Goal: Information Seeking & Learning: Check status

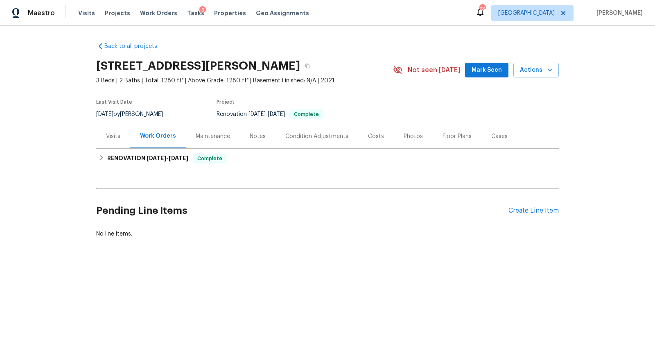
click at [368, 136] on div "Costs" at bounding box center [376, 136] width 16 height 8
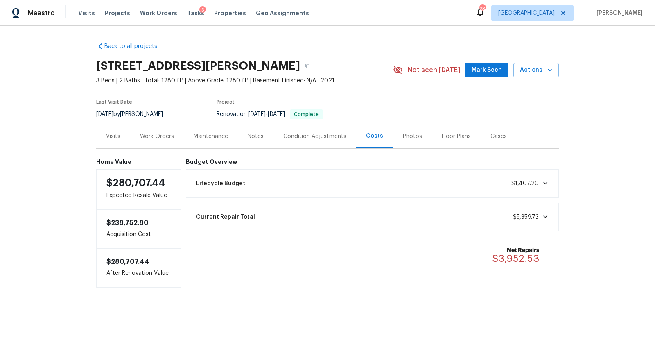
click at [321, 135] on div "Condition Adjustments" at bounding box center [315, 136] width 63 height 8
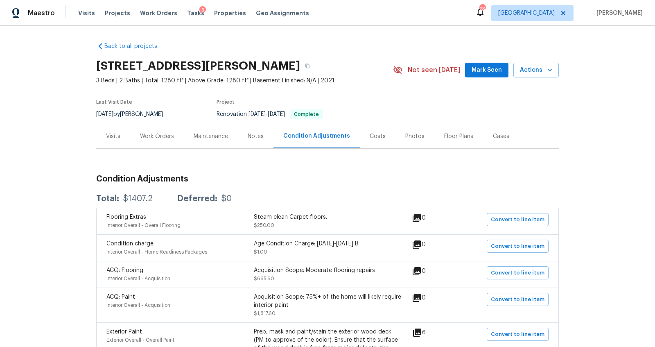
click at [108, 126] on div "Visits" at bounding box center [113, 136] width 34 height 24
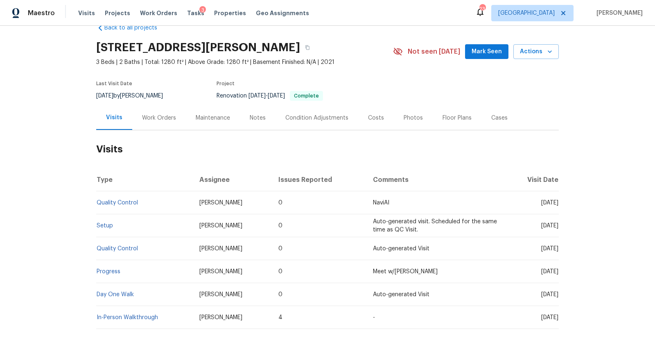
scroll to position [64, 0]
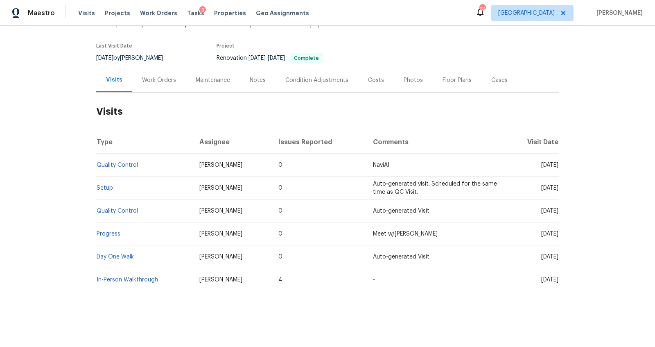
click at [243, 68] on div "Notes" at bounding box center [258, 80] width 36 height 24
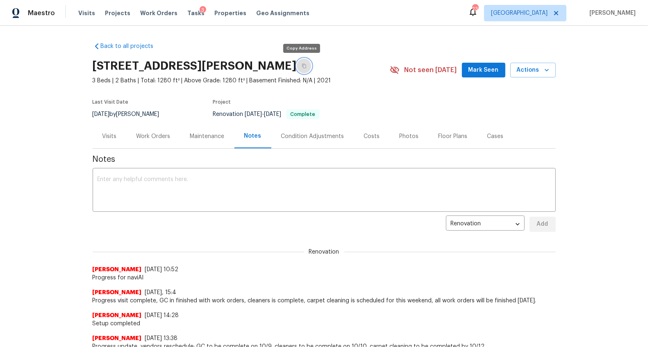
click at [302, 64] on icon "button" at bounding box center [304, 66] width 5 height 5
click at [297, 61] on button "button" at bounding box center [304, 66] width 15 height 15
click at [365, 139] on div "Costs" at bounding box center [372, 136] width 16 height 8
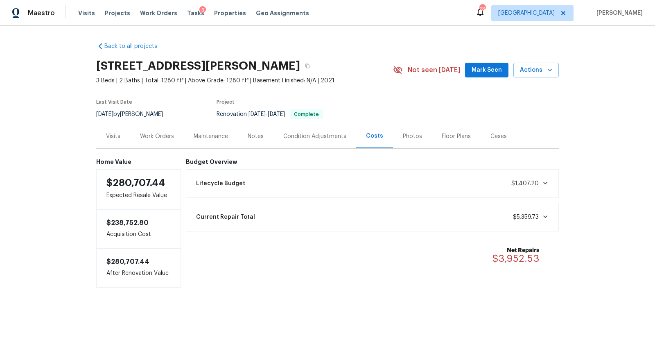
click at [290, 130] on div "Condition Adjustments" at bounding box center [315, 136] width 83 height 24
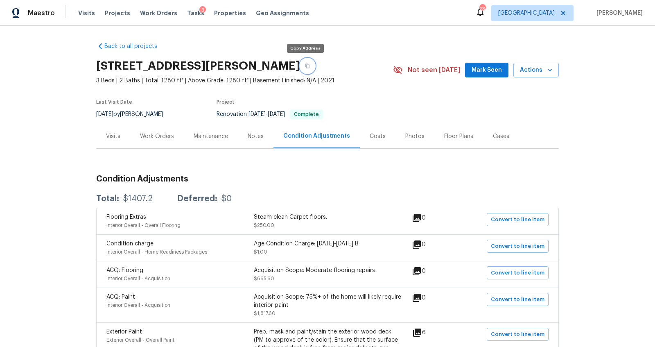
click at [306, 64] on icon "button" at bounding box center [308, 66] width 4 height 5
click at [144, 14] on span "Work Orders" at bounding box center [158, 13] width 37 height 8
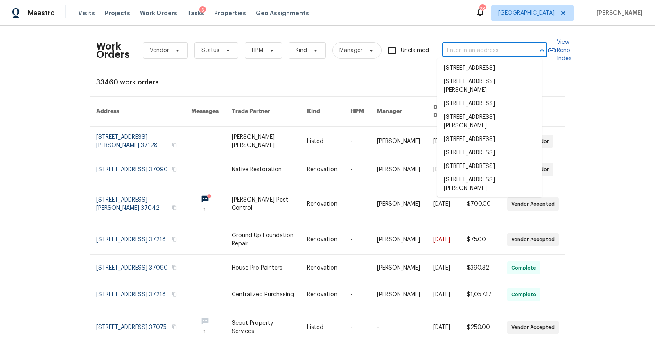
click at [469, 53] on input "text" at bounding box center [483, 50] width 82 height 13
paste input "783 Parade Ct, Clarksville, TN 37040"
type input "783 Parade Ct, Clarksville, TN 37040"
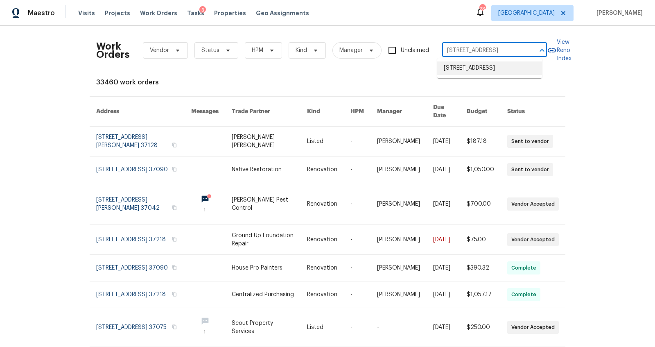
click at [465, 66] on li "783 Parade Ct, Clarksville, TN 37040" at bounding box center [490, 68] width 105 height 14
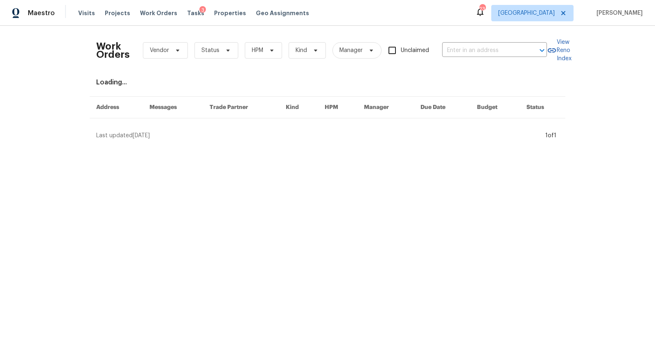
type input "783 Parade Ct, Clarksville, TN 37040"
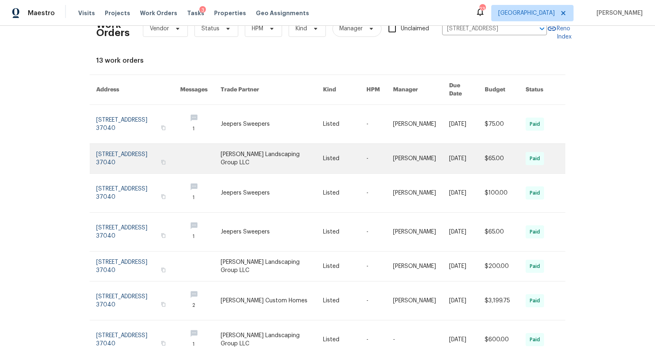
scroll to position [21, 0]
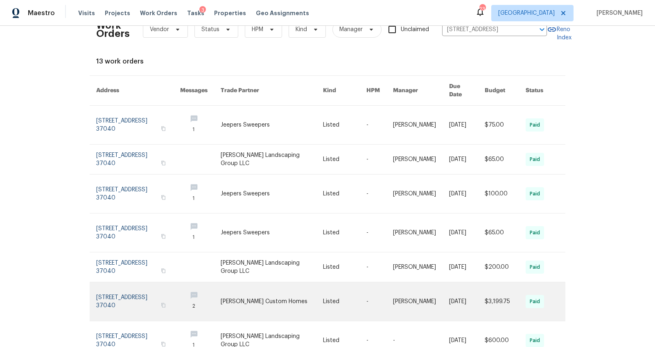
click at [121, 284] on link at bounding box center [138, 301] width 84 height 39
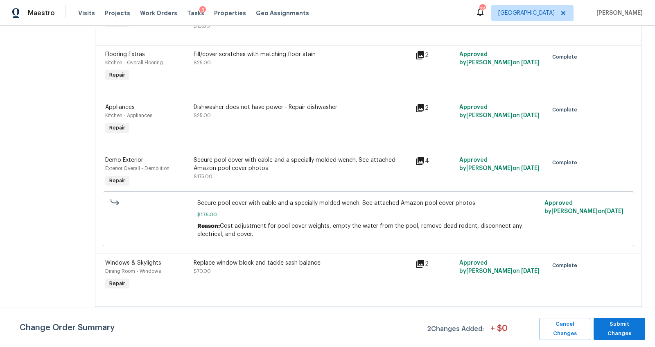
scroll to position [168, 0]
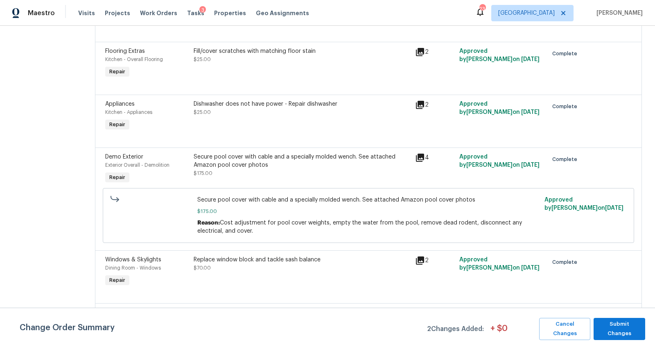
click at [279, 166] on div "Secure pool cover with cable and a specially molded wench. See attached Amazon …" at bounding box center [302, 161] width 217 height 16
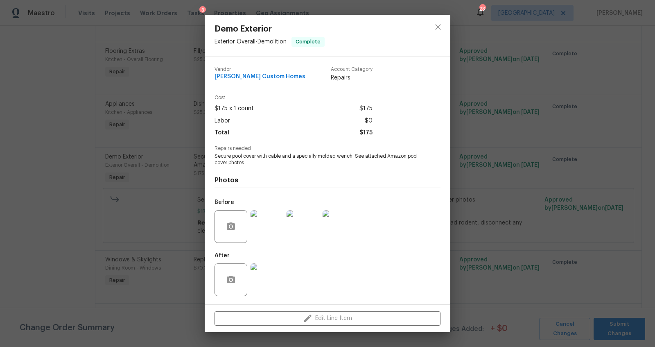
click at [268, 231] on img at bounding box center [267, 226] width 33 height 33
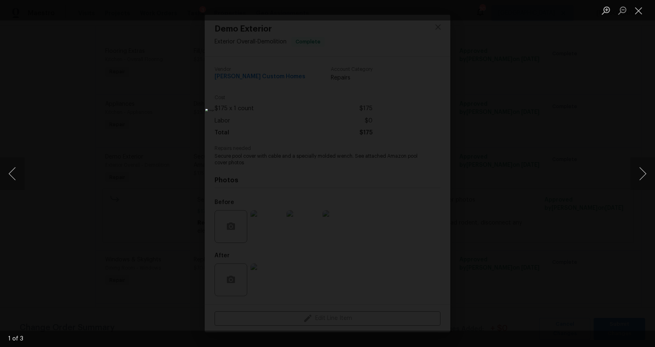
click at [119, 51] on div "Lightbox" at bounding box center [327, 173] width 655 height 347
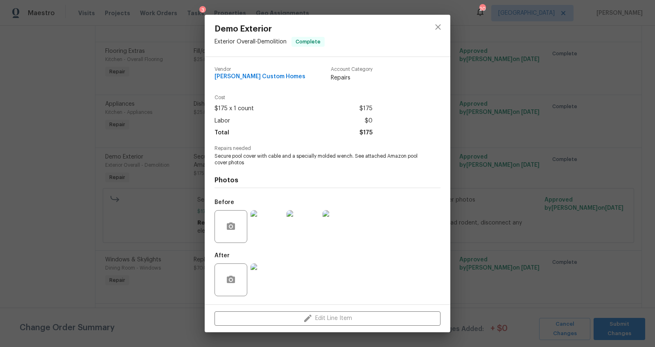
click at [83, 92] on div "Demo Exterior Exterior Overall - Demolition Complete Vendor Rappa Custom Homes …" at bounding box center [327, 173] width 655 height 347
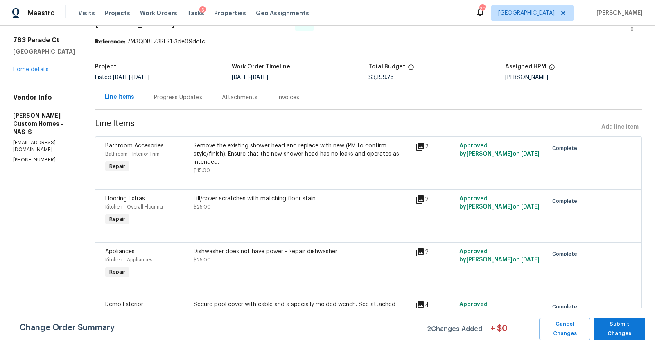
scroll to position [0, 0]
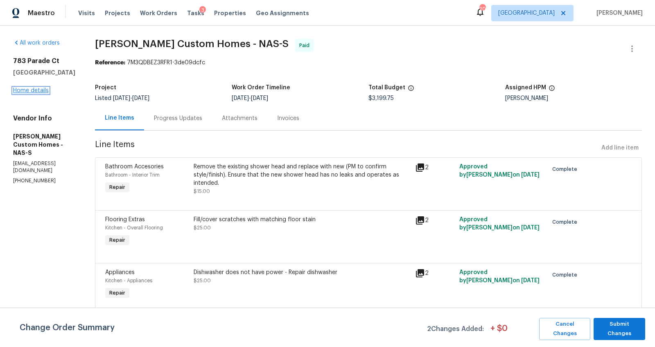
click at [37, 91] on link "Home details" at bounding box center [31, 91] width 36 height 6
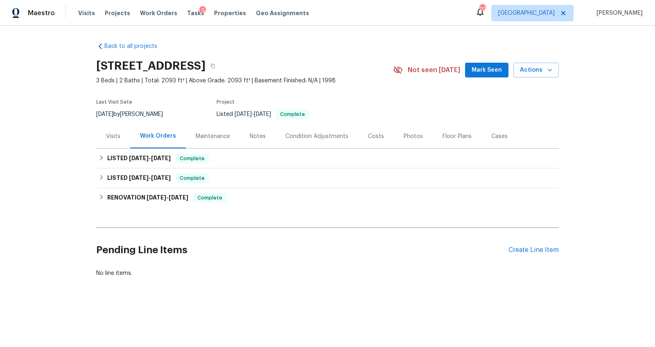
click at [106, 137] on div "Visits" at bounding box center [113, 136] width 14 height 8
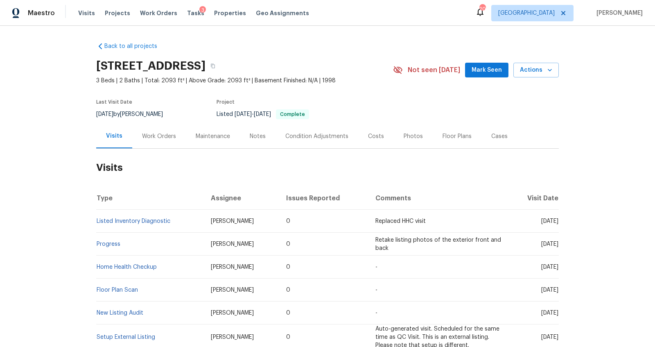
click at [127, 218] on td "Listed Inventory Diagnostic" at bounding box center [150, 221] width 108 height 23
click at [127, 220] on link "Listed Inventory Diagnostic" at bounding box center [134, 221] width 74 height 6
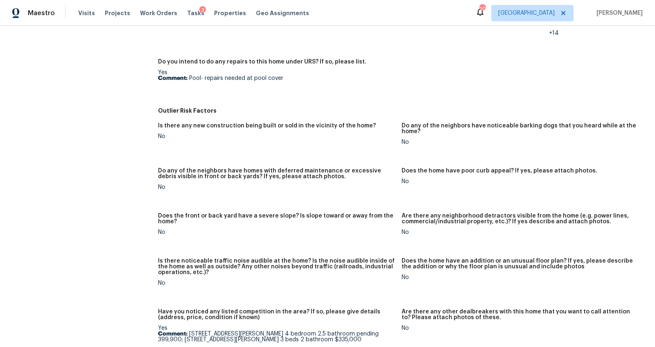
scroll to position [435, 0]
click at [80, 188] on div "All visits 783 Parade Ct Clarksville, TN 37040 Home details Other Visits Progre…" at bounding box center [71, 71] width 122 height 928
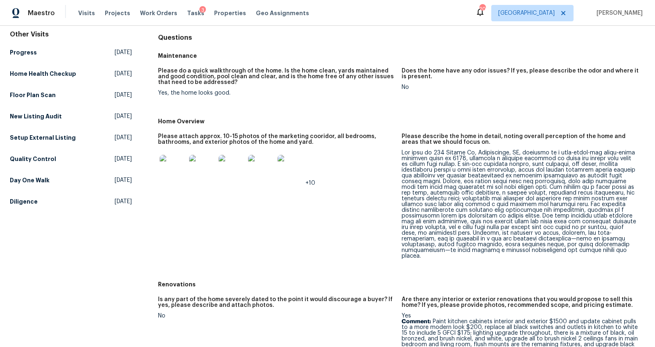
scroll to position [0, 0]
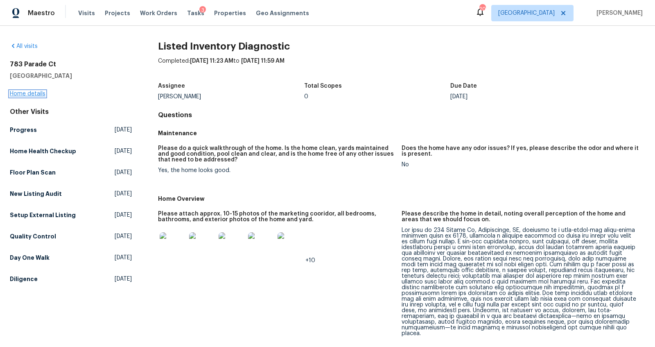
click at [30, 93] on link "Home details" at bounding box center [28, 94] width 36 height 6
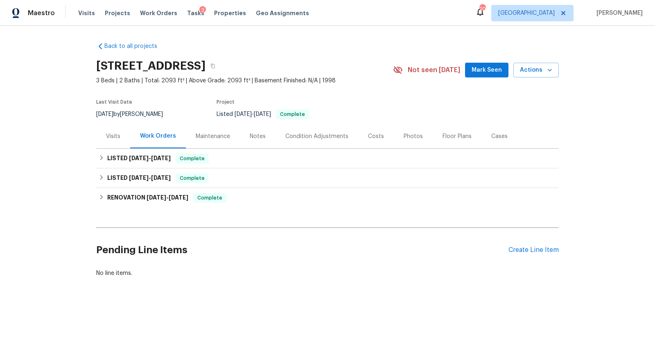
click at [377, 141] on div "Costs" at bounding box center [376, 136] width 36 height 24
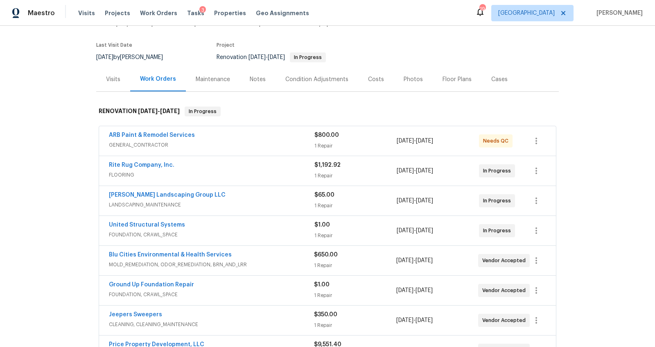
scroll to position [68, 0]
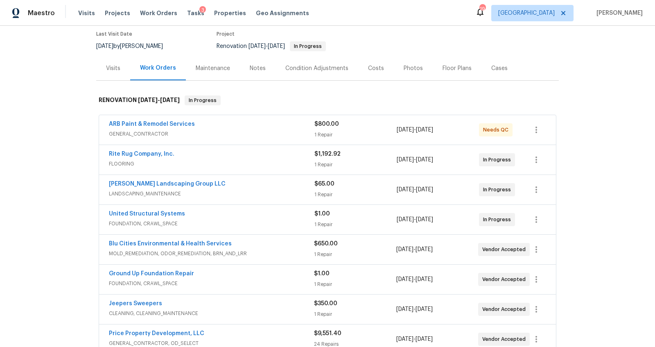
click at [244, 60] on div "Notes" at bounding box center [258, 68] width 36 height 24
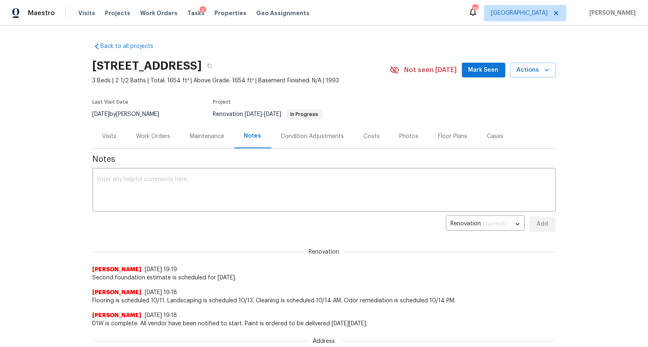
click at [150, 132] on div "Work Orders" at bounding box center [154, 136] width 54 height 24
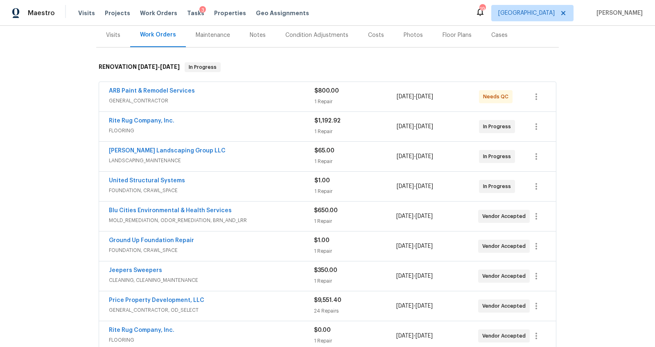
scroll to position [111, 0]
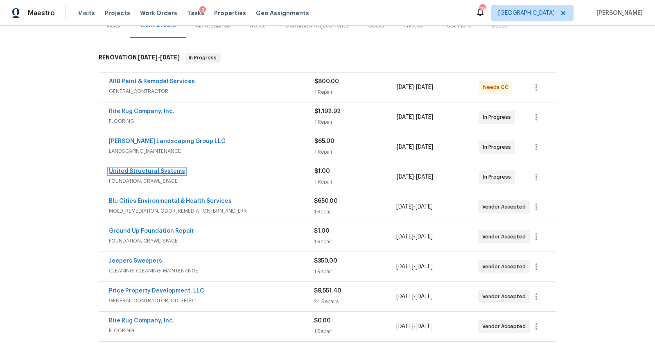
click at [151, 172] on link "United Structural Systems" at bounding box center [147, 171] width 76 height 6
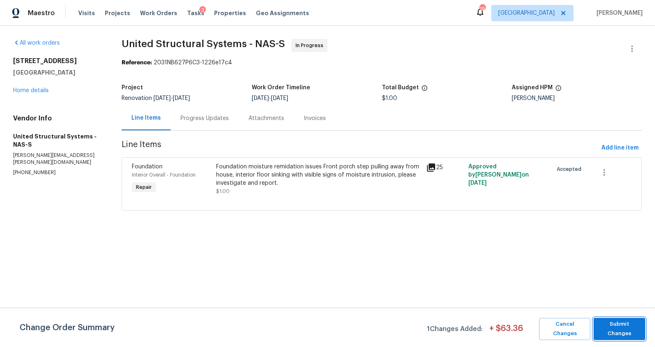
click at [633, 328] on span "Submit Changes" at bounding box center [619, 329] width 43 height 19
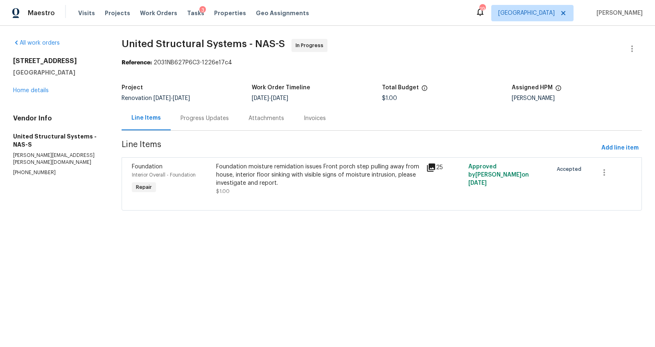
click at [304, 180] on div "Foundation moisture remidation issues Front porch step pulling away from house,…" at bounding box center [319, 175] width 206 height 25
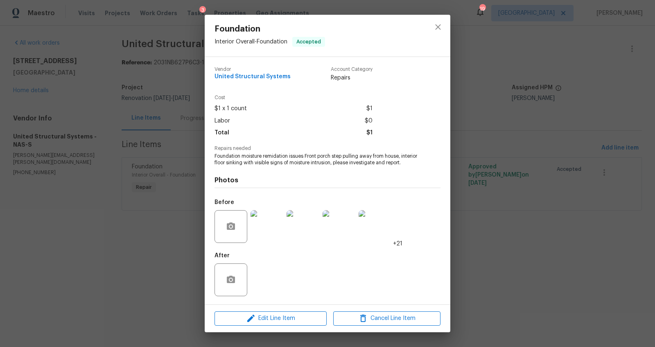
click at [263, 229] on img at bounding box center [267, 226] width 33 height 33
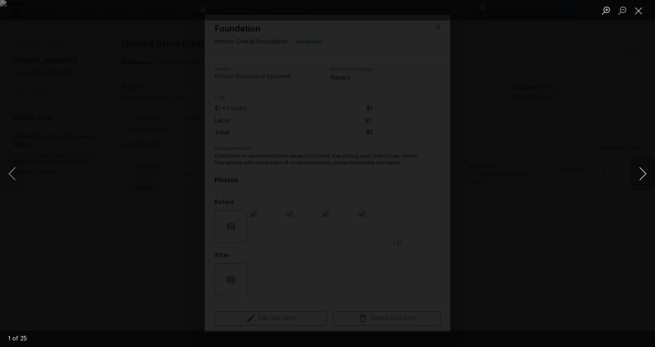
click at [635, 168] on button "Next image" at bounding box center [643, 173] width 25 height 33
click at [634, 169] on button "Next image" at bounding box center [643, 173] width 25 height 33
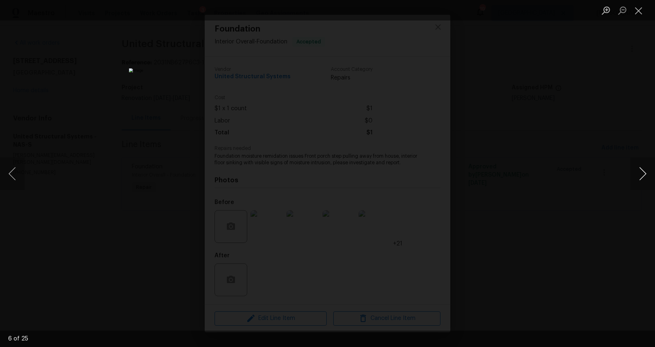
click at [634, 169] on button "Next image" at bounding box center [643, 173] width 25 height 33
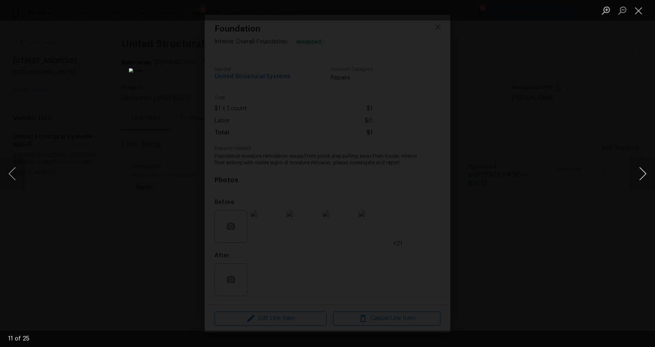
click at [634, 169] on button "Next image" at bounding box center [643, 173] width 25 height 33
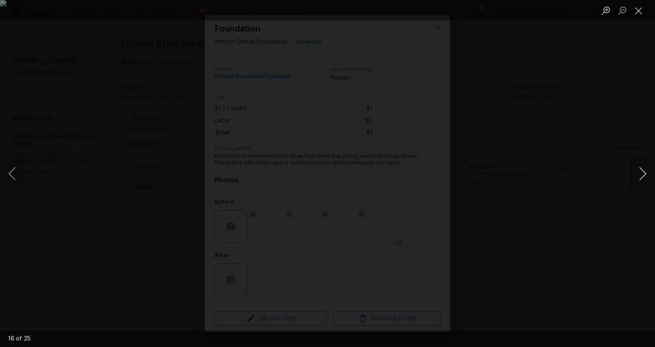
click at [634, 169] on button "Next image" at bounding box center [643, 173] width 25 height 33
click at [625, 172] on div "Lightbox" at bounding box center [327, 173] width 655 height 347
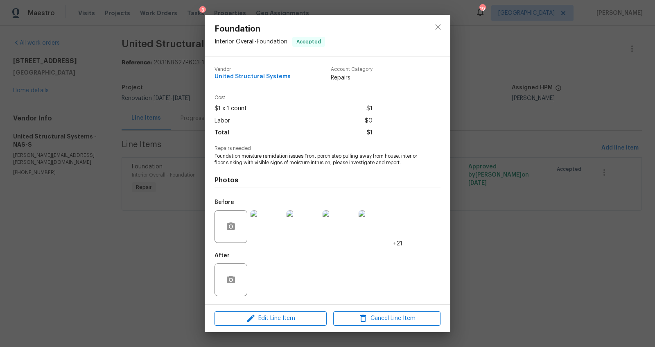
click at [267, 225] on img at bounding box center [267, 226] width 33 height 33
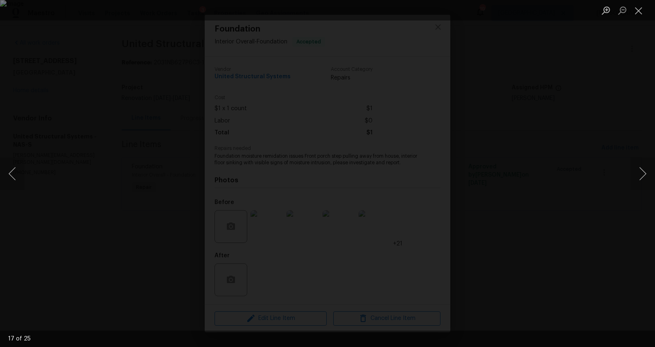
click at [630, 168] on div "Lightbox" at bounding box center [327, 173] width 655 height 347
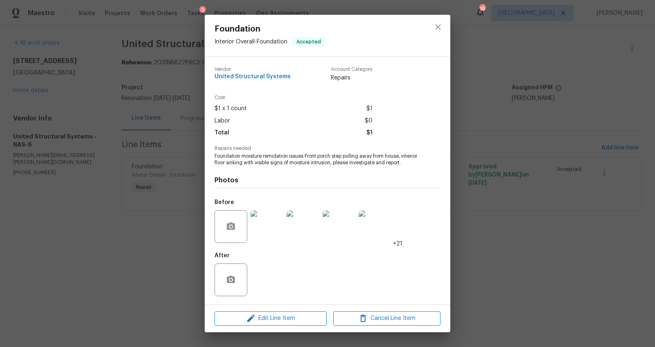
click at [537, 245] on div "Foundation Interior Overall - Foundation Accepted Vendor United Structural Syst…" at bounding box center [327, 173] width 655 height 347
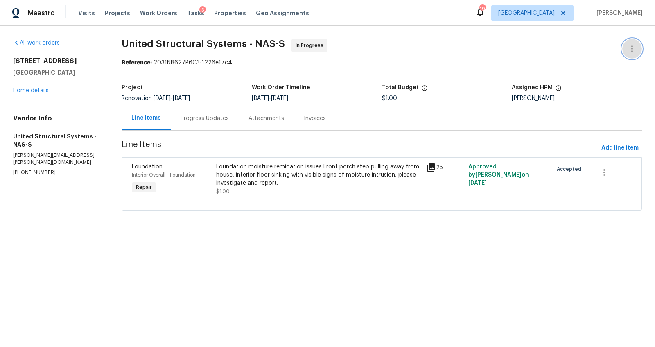
click at [628, 48] on icon "button" at bounding box center [633, 49] width 10 height 10
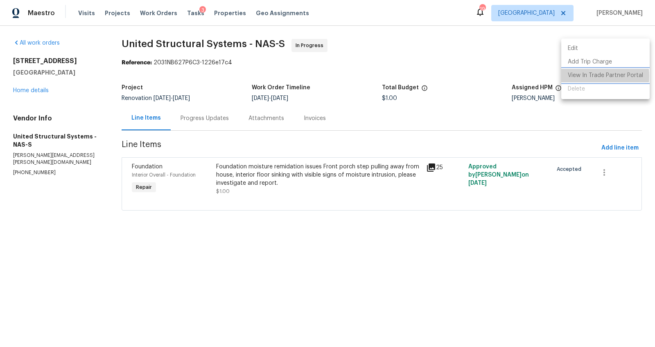
click at [579, 76] on li "View In Trade Partner Portal" at bounding box center [606, 76] width 88 height 14
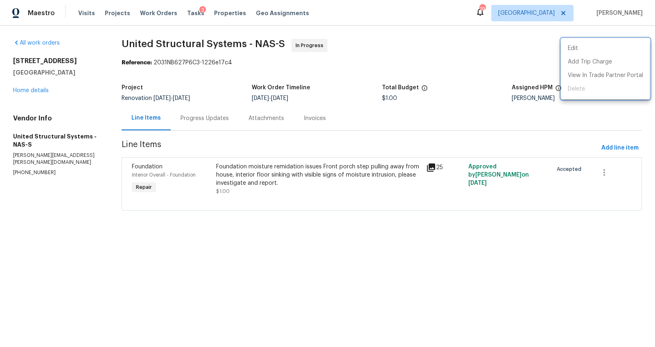
click at [30, 91] on div at bounding box center [327, 173] width 655 height 347
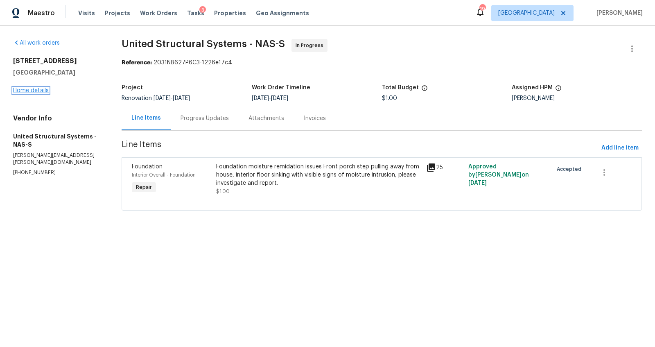
click at [33, 88] on link "Home details" at bounding box center [31, 91] width 36 height 6
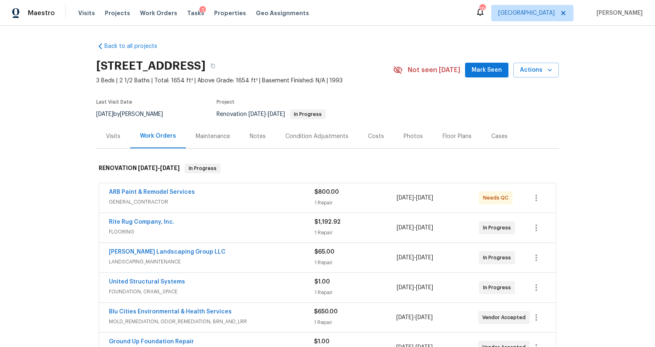
scroll to position [82, 0]
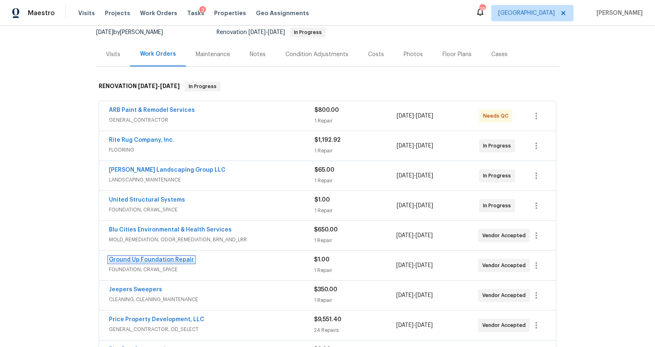
click at [148, 258] on link "Ground Up Foundation Repair" at bounding box center [151, 260] width 85 height 6
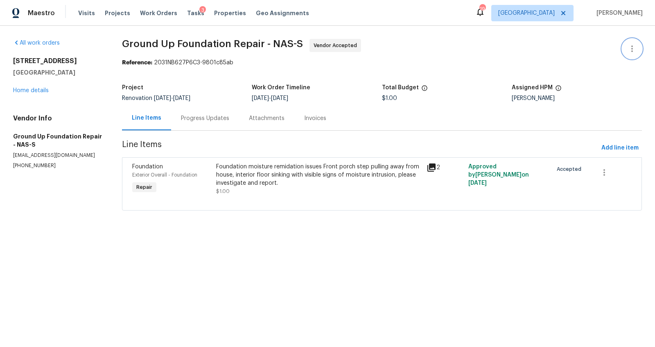
click at [628, 45] on icon "button" at bounding box center [633, 49] width 10 height 10
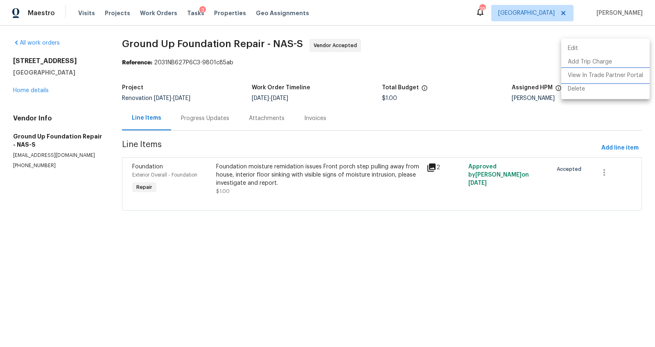
click at [590, 75] on li "View In Trade Partner Portal" at bounding box center [606, 76] width 88 height 14
click at [390, 259] on div at bounding box center [327, 173] width 655 height 347
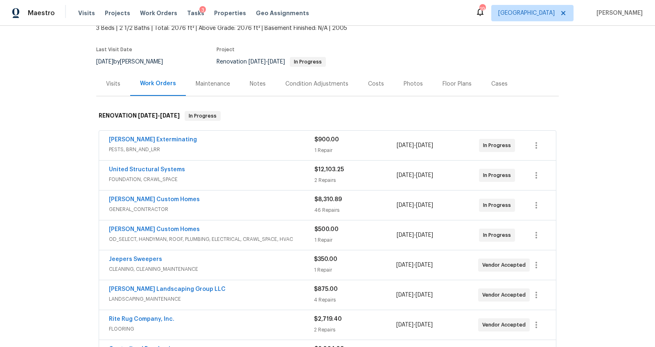
scroll to position [104, 0]
